Goal: Task Accomplishment & Management: Manage account settings

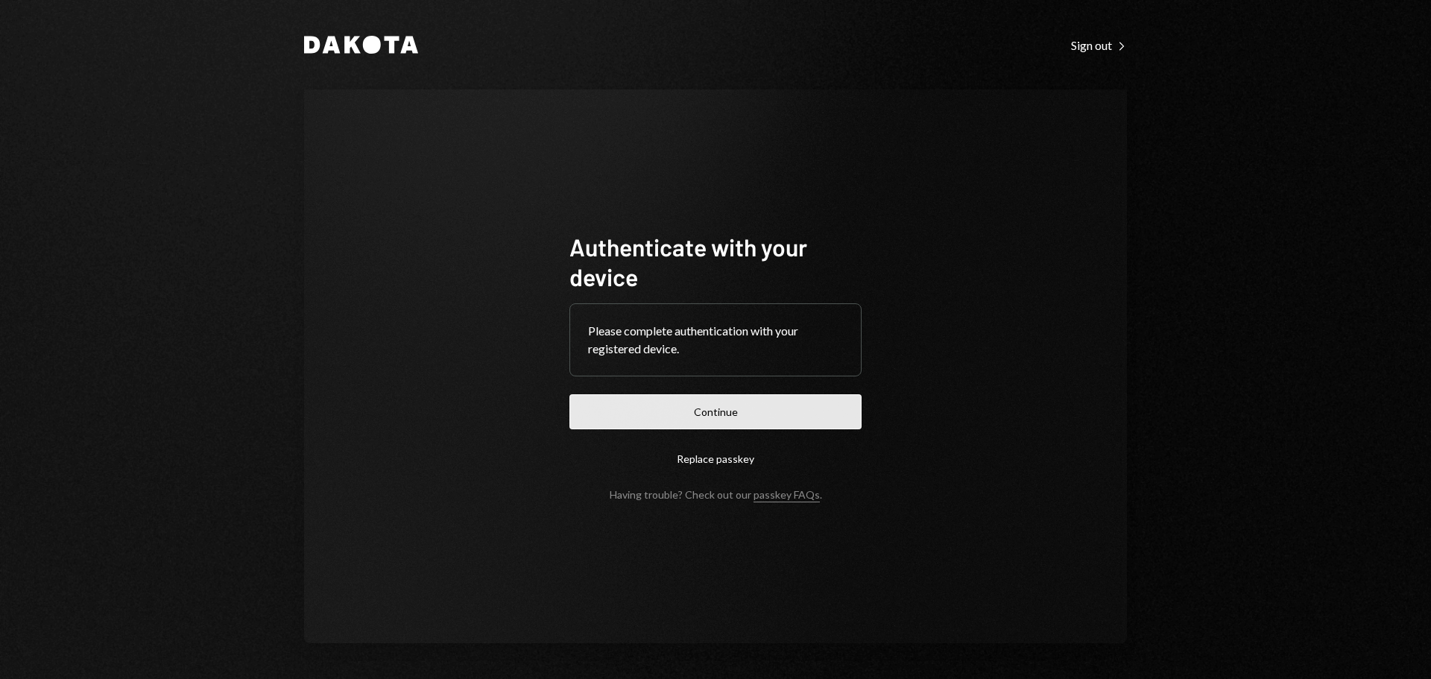
click at [699, 411] on button "Continue" at bounding box center [715, 411] width 292 height 35
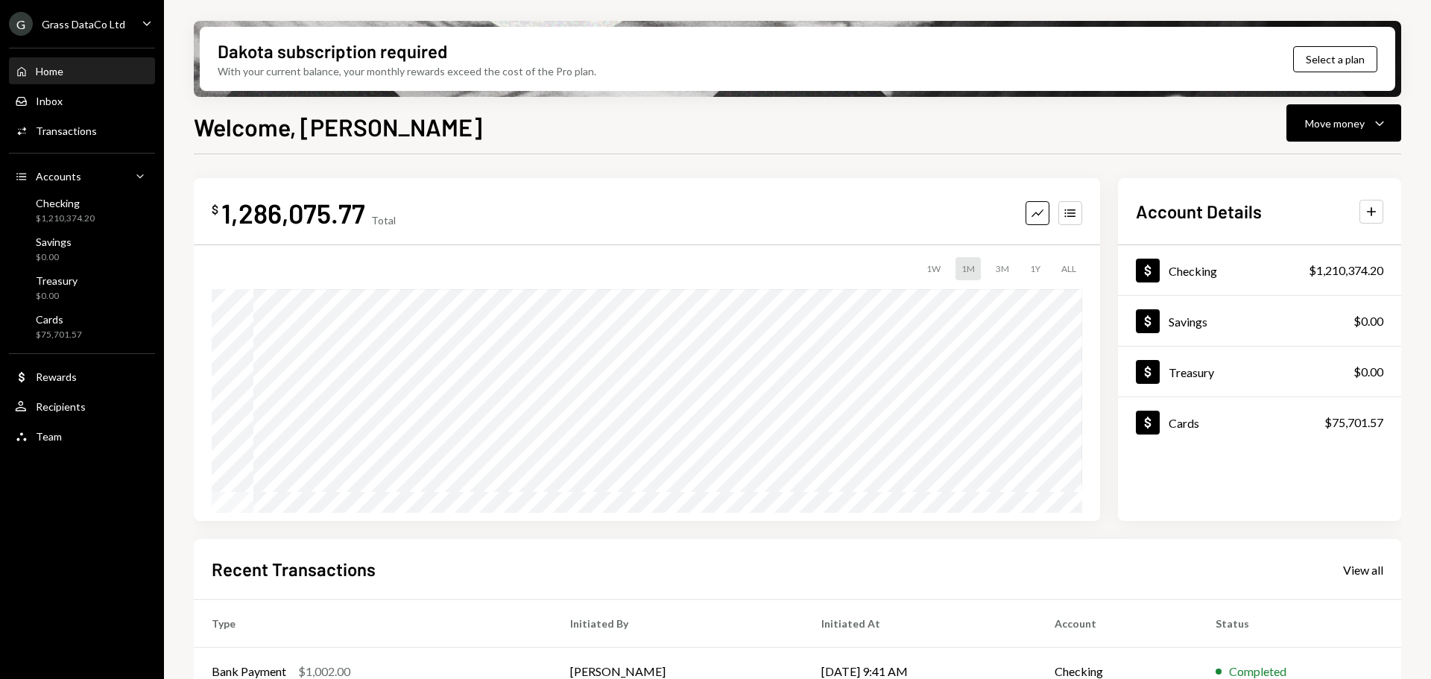
click at [75, 22] on div "Grass DataCo Ltd" at bounding box center [83, 24] width 83 height 13
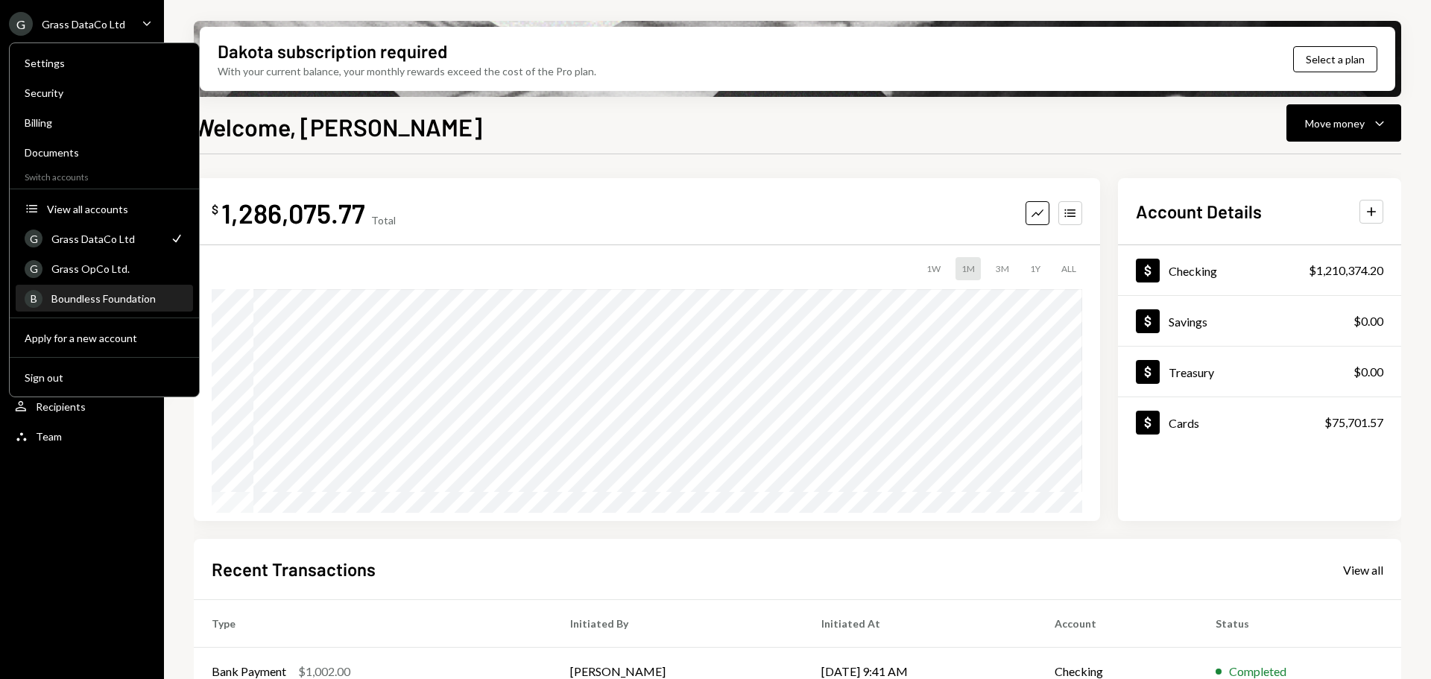
click at [94, 291] on div "B Boundless Foundation" at bounding box center [104, 298] width 159 height 25
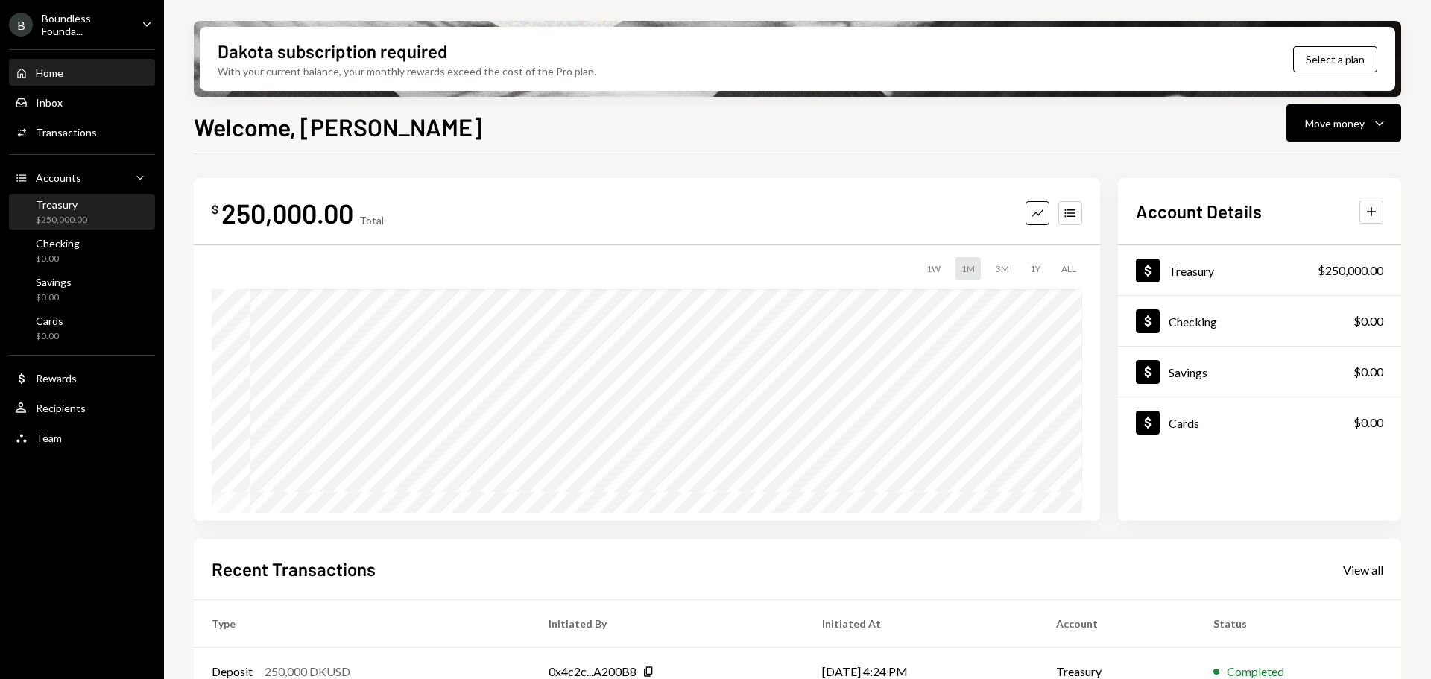
click at [37, 203] on div "Treasury" at bounding box center [61, 204] width 51 height 13
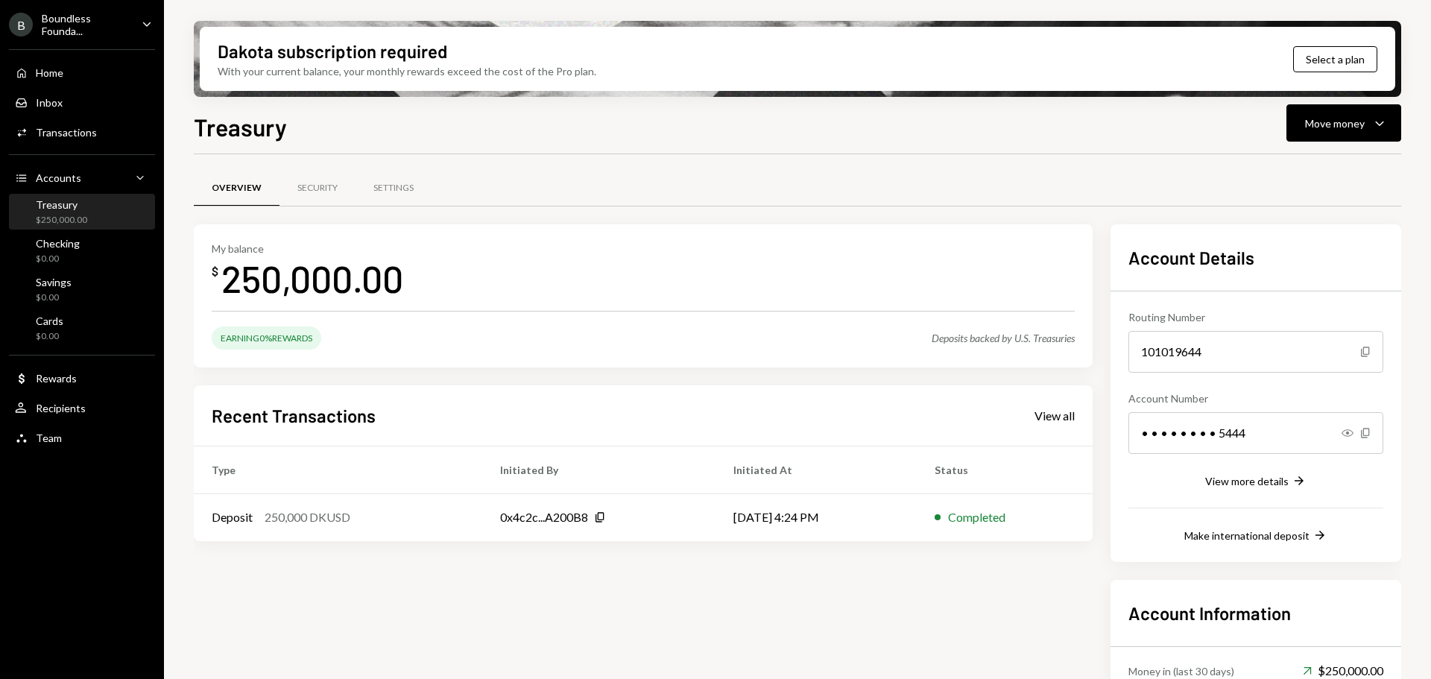
scroll to position [75, 0]
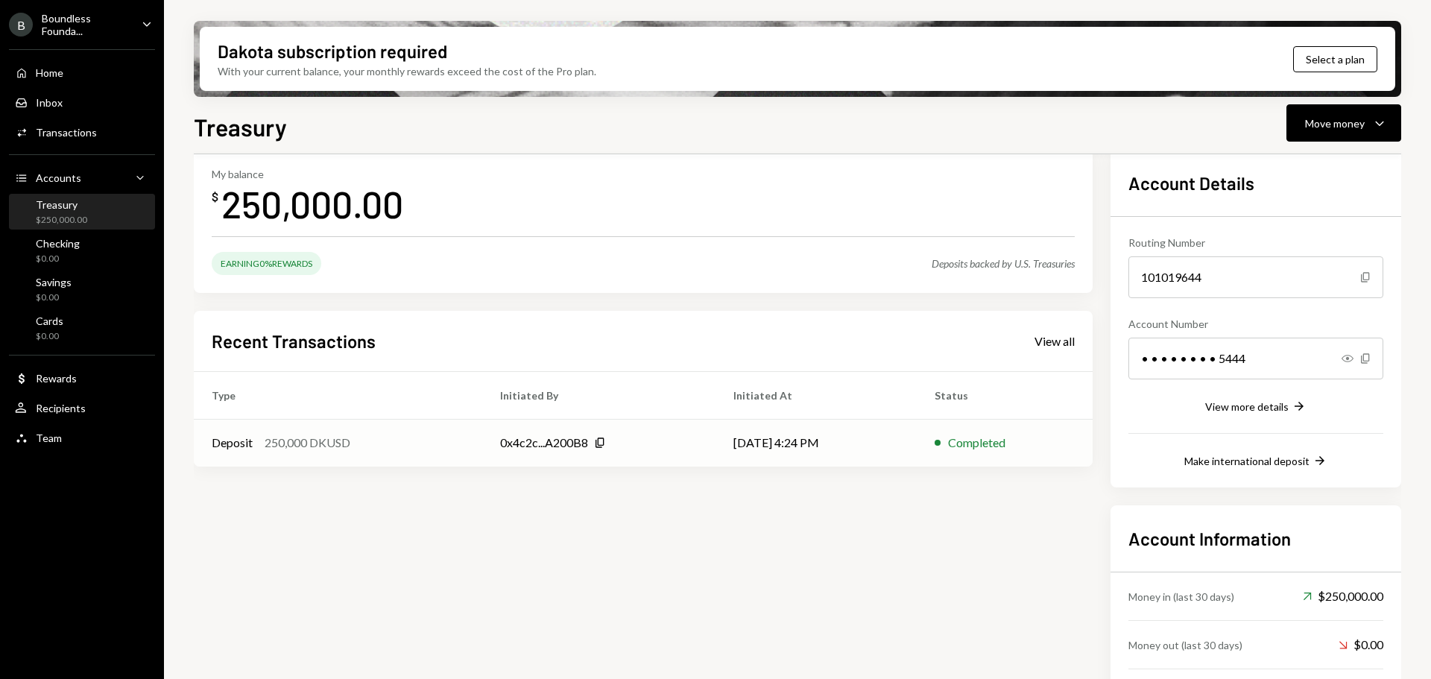
click at [380, 454] on td "Deposit 250,000 DKUSD" at bounding box center [338, 443] width 288 height 48
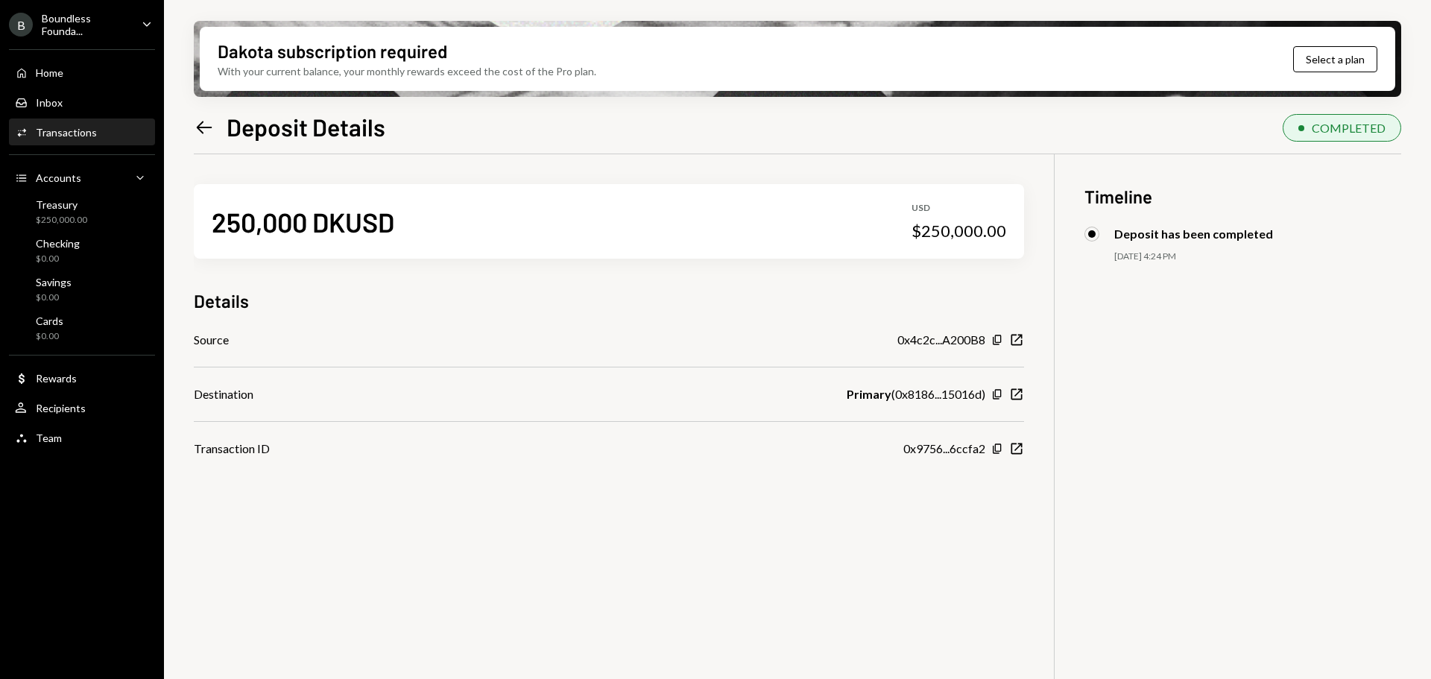
click at [203, 127] on icon at bounding box center [205, 127] width 16 height 13
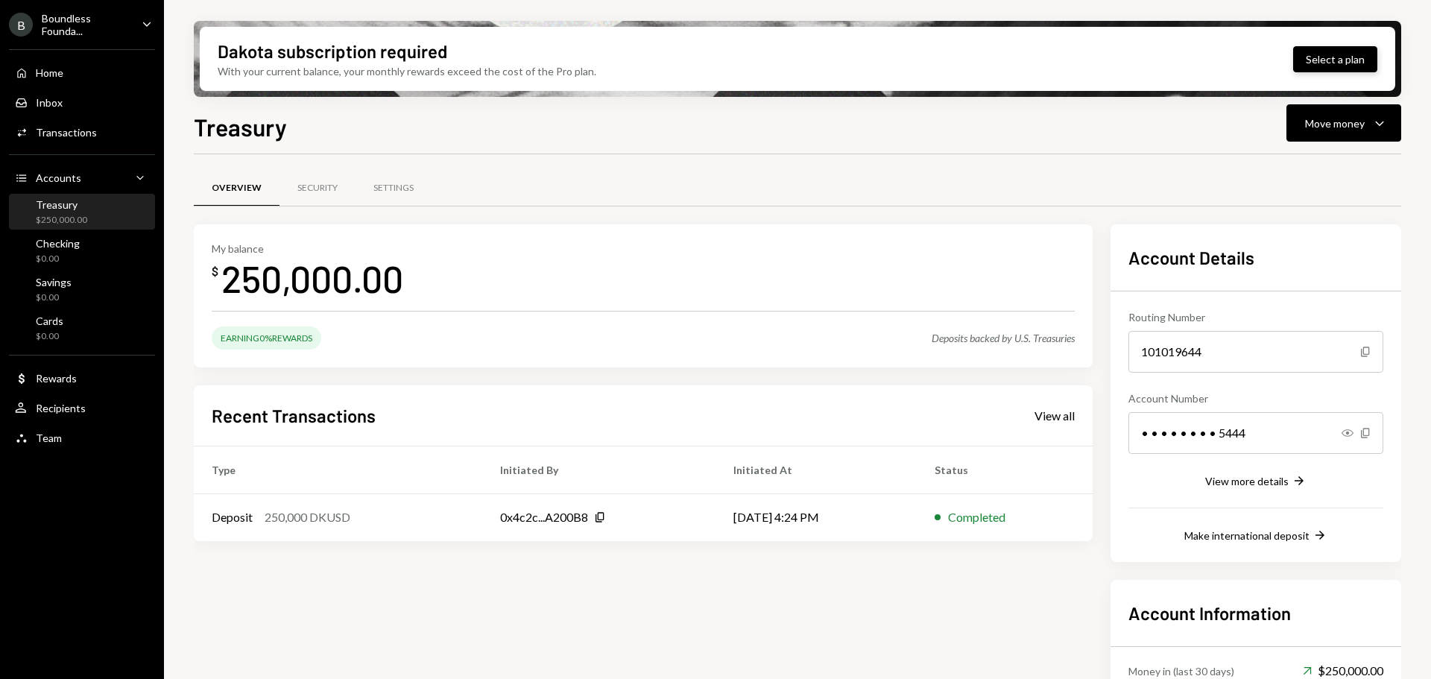
click at [1339, 54] on button "Select a plan" at bounding box center [1335, 59] width 84 height 26
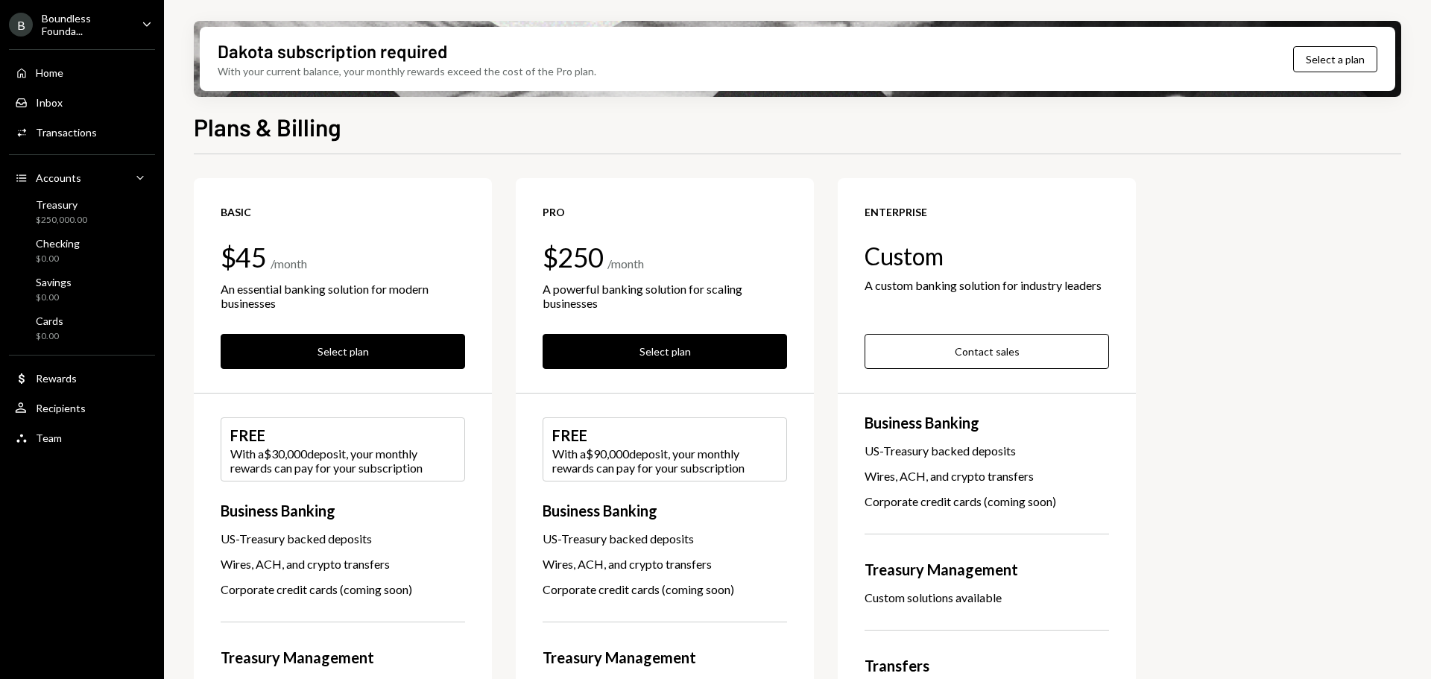
scroll to position [75, 0]
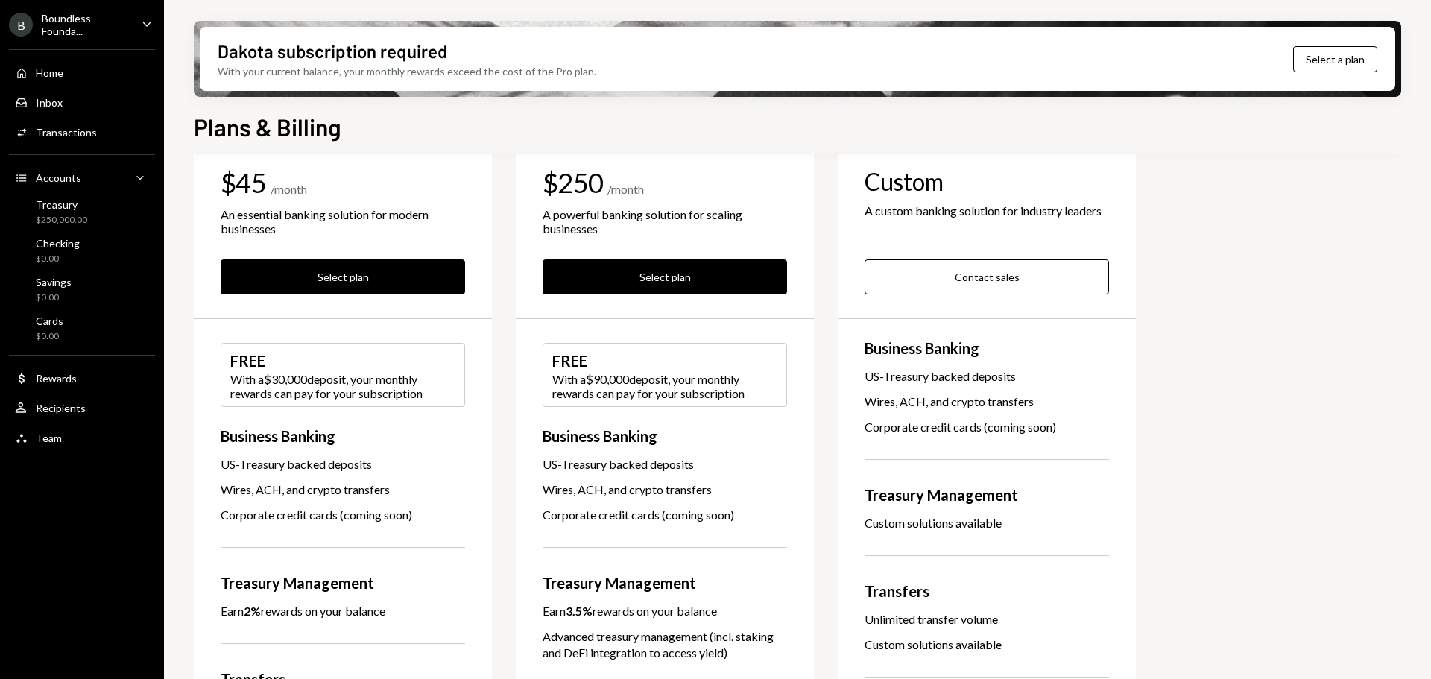
click at [825, 668] on div "Basic $45 / month An essential banking solution for modern businesses Select pl…" at bounding box center [797, 565] width 1207 height 923
